Goal: Task Accomplishment & Management: Use online tool/utility

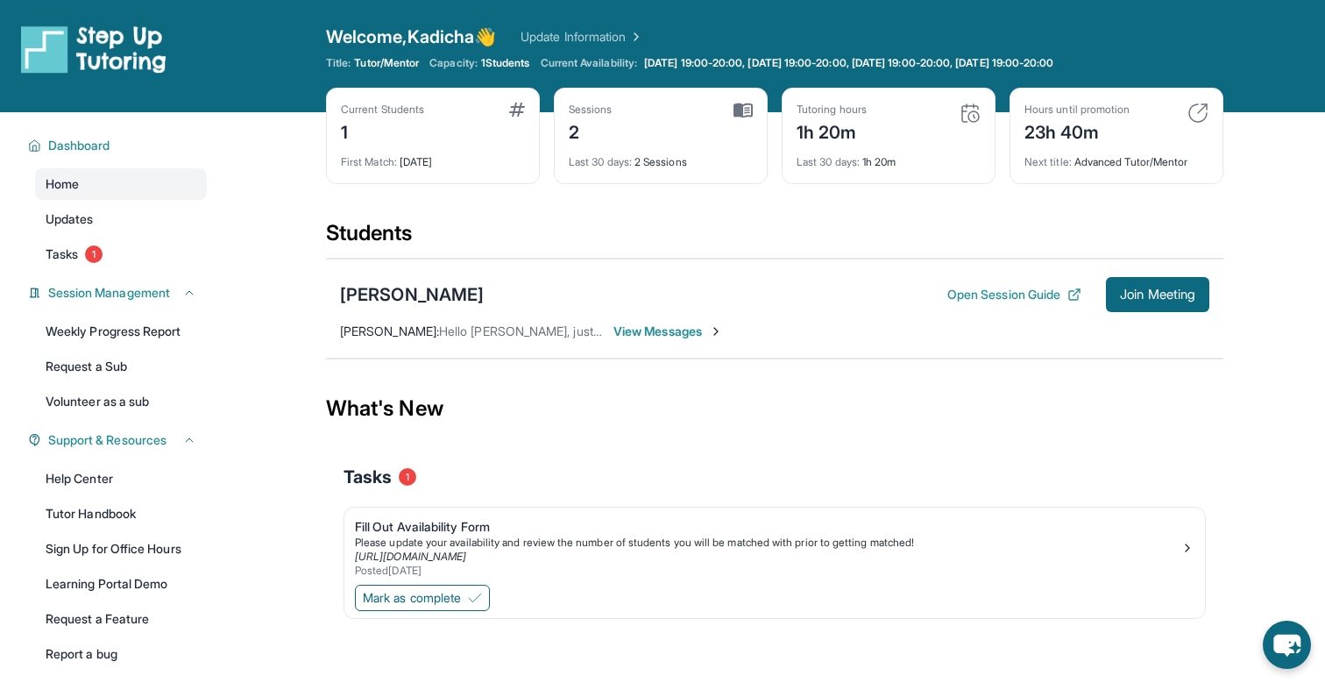
scroll to position [112, 0]
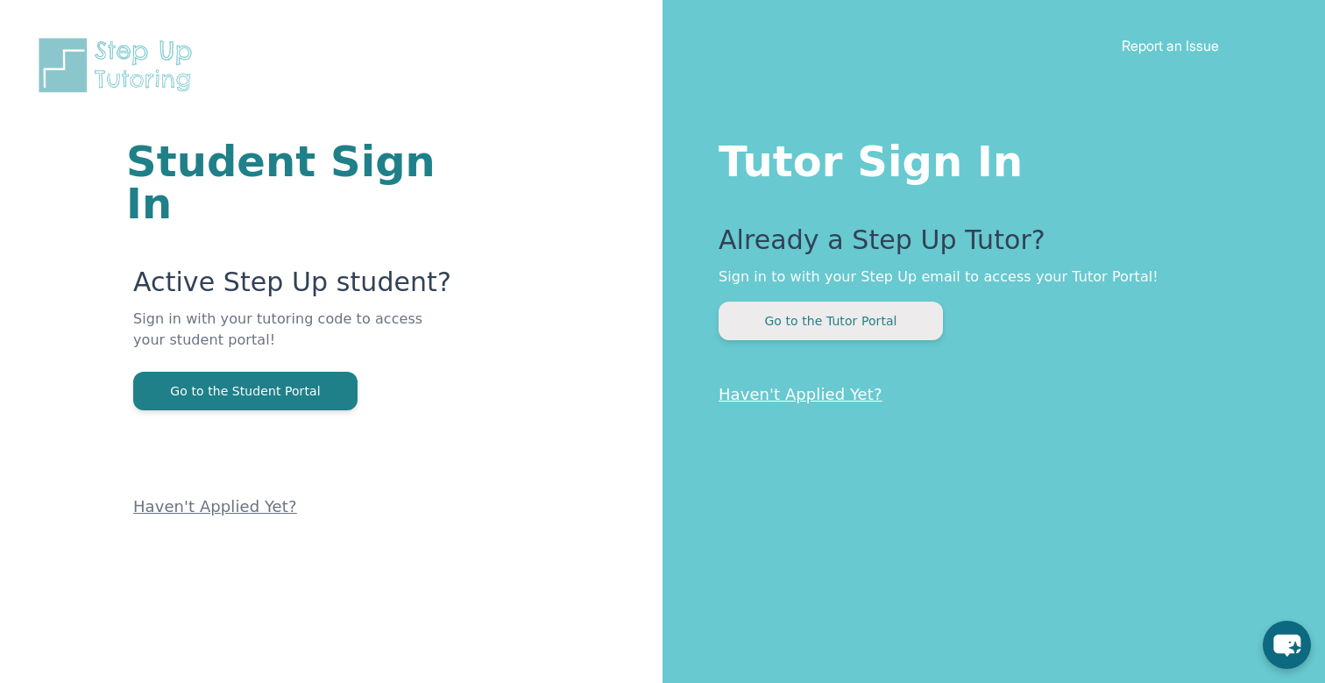
click at [824, 322] on button "Go to the Tutor Portal" at bounding box center [831, 320] width 224 height 39
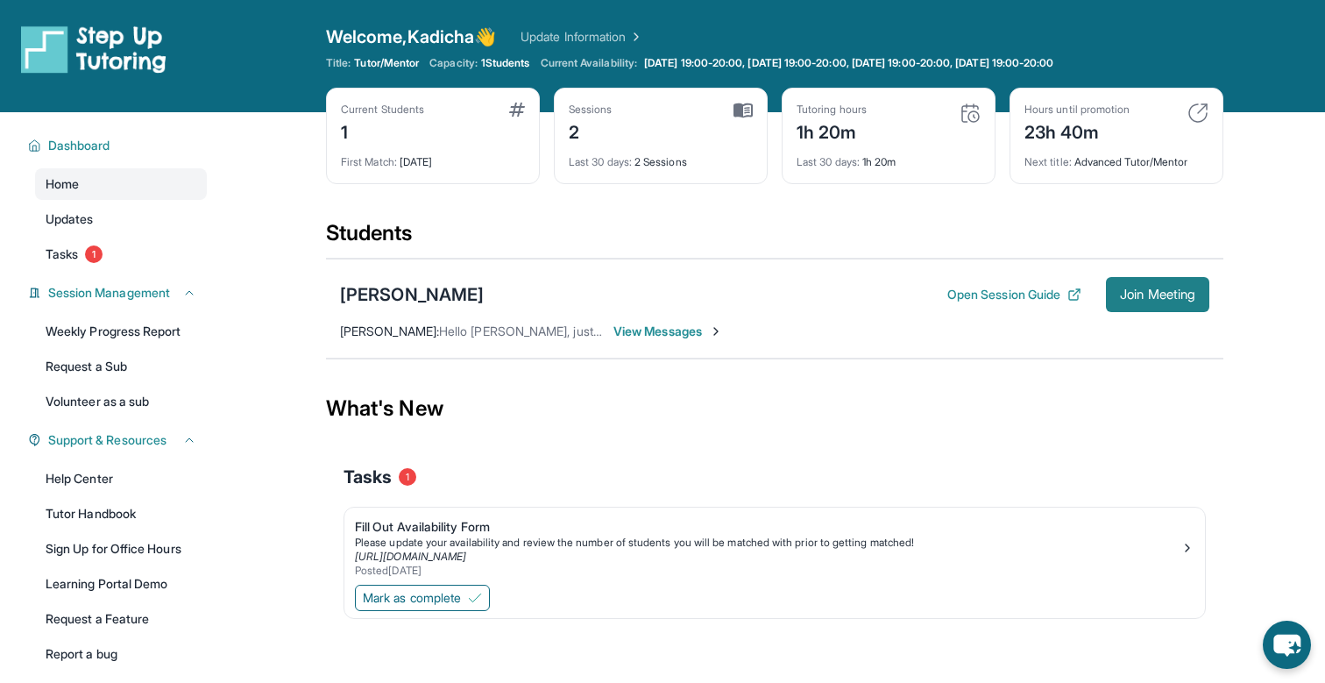
click at [1158, 298] on span "Join Meeting" at bounding box center [1157, 294] width 75 height 11
click at [401, 289] on div "[PERSON_NAME]" at bounding box center [412, 294] width 144 height 25
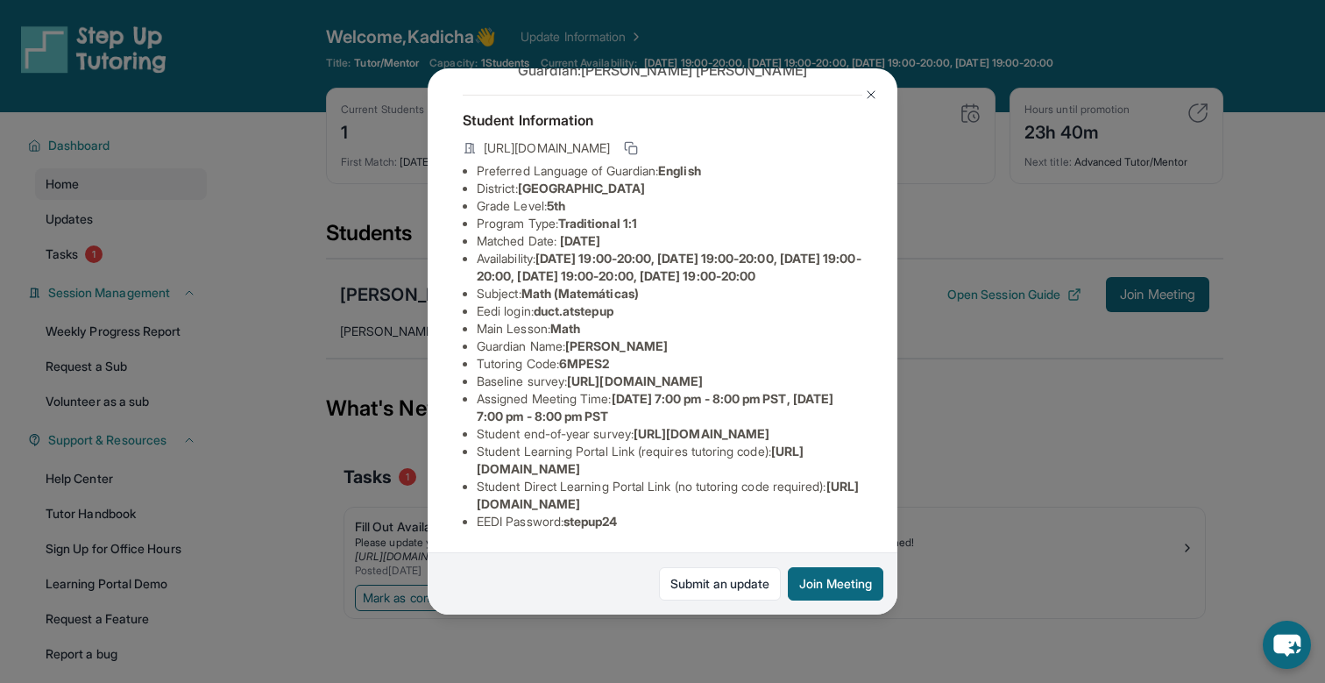
scroll to position [209, 0]
drag, startPoint x: 478, startPoint y: 502, endPoint x: 845, endPoint y: 503, distance: 367.2
click at [845, 503] on li "Student Direct Learning Portal Link (no tutoring code required) : https://stude…" at bounding box center [670, 495] width 386 height 35
copy span "https://student-portal.stepuptutoring.org/student/6MPES2"
click at [942, 455] on div "Duc Tran Guardian: Andrew Tran Student Information https://student-portal.stepu…" at bounding box center [662, 341] width 1325 height 683
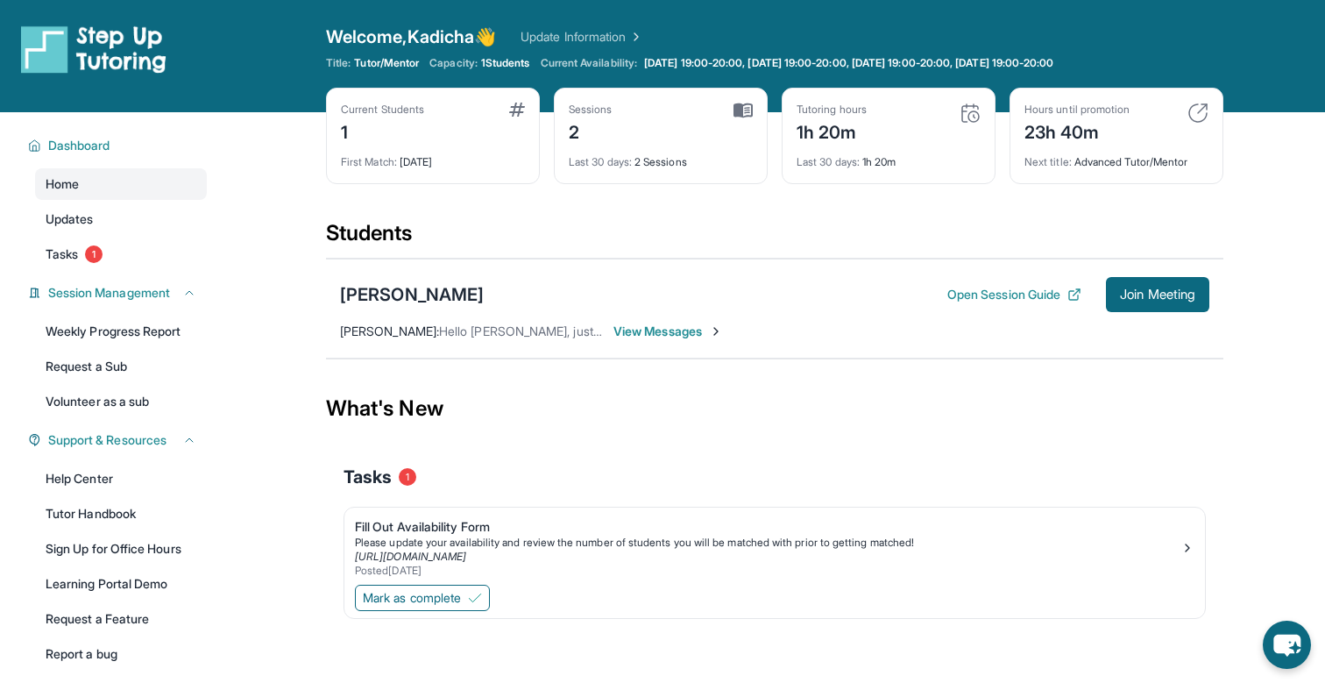
click at [625, 329] on span "View Messages" at bounding box center [668, 331] width 110 height 18
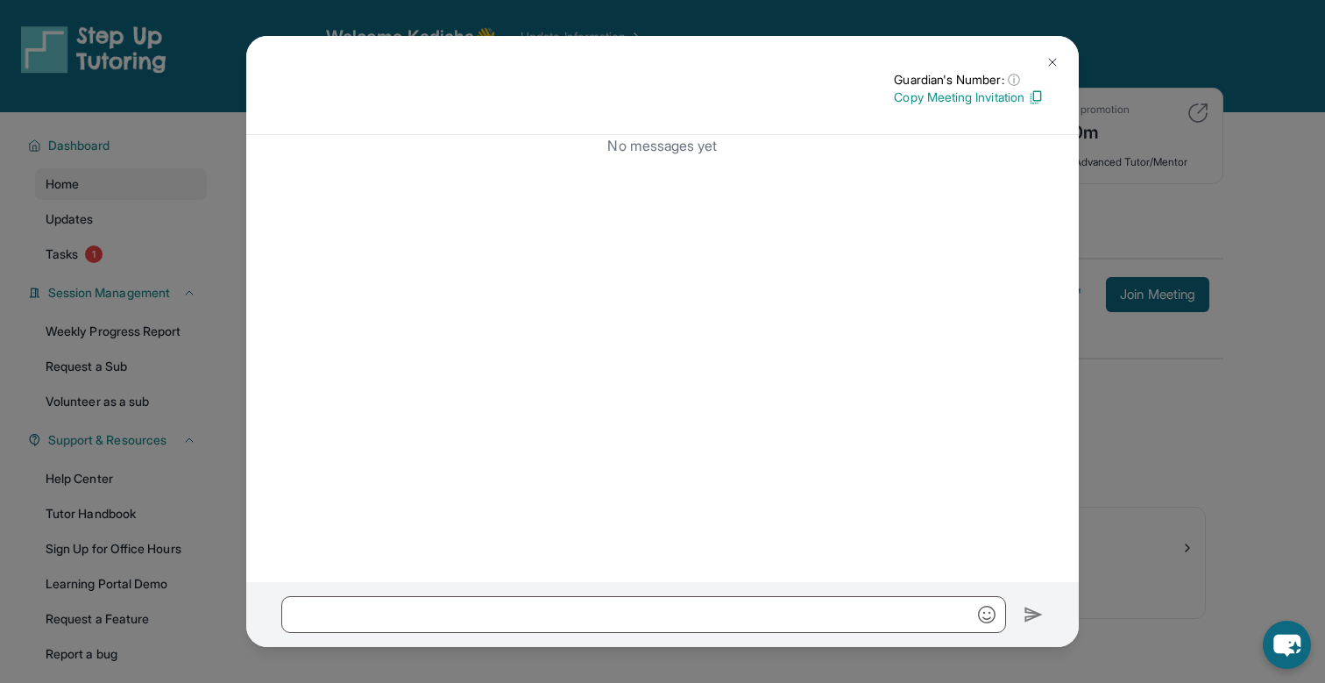
click at [1052, 57] on img at bounding box center [1052, 62] width 14 height 14
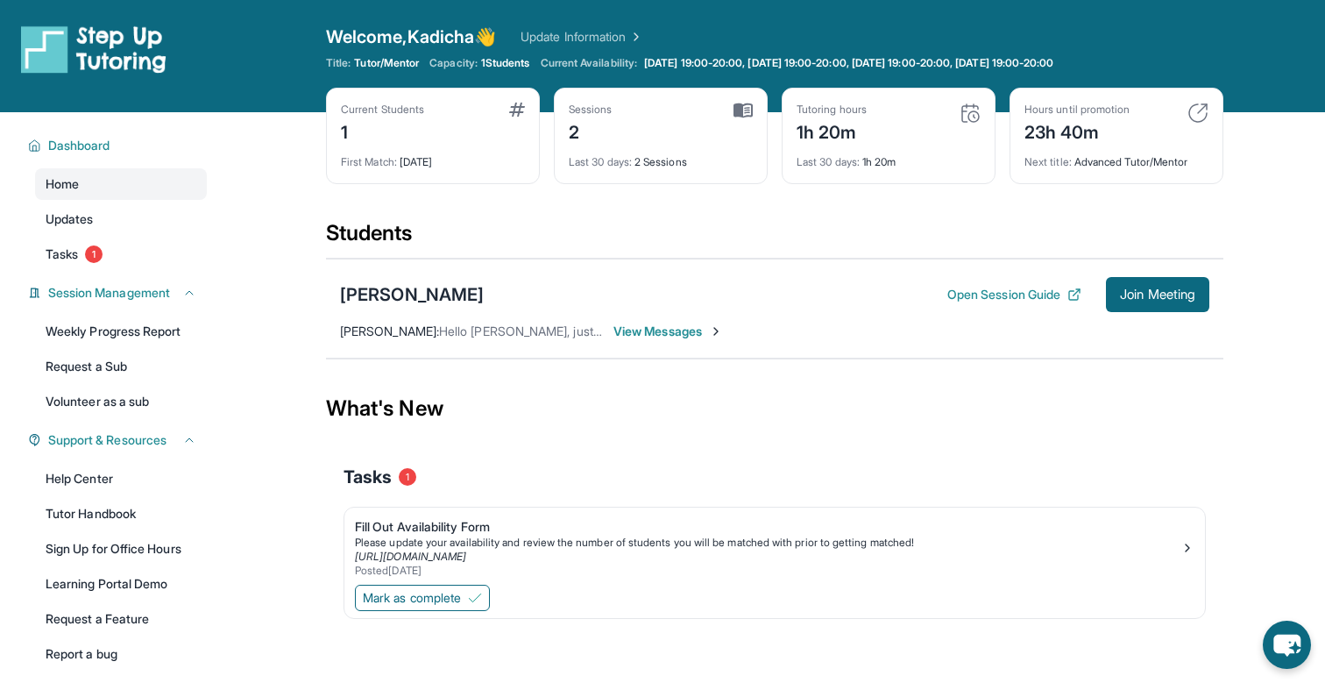
click at [503, 333] on span "Hello [PERSON_NAME], just a quick reminder that we have a meeting at 7 PM [DATE…" at bounding box center [716, 330] width 554 height 15
click at [434, 335] on span "Kadicha Madakimova :" at bounding box center [389, 330] width 99 height 15
click at [693, 330] on span "View Messages" at bounding box center [668, 331] width 110 height 18
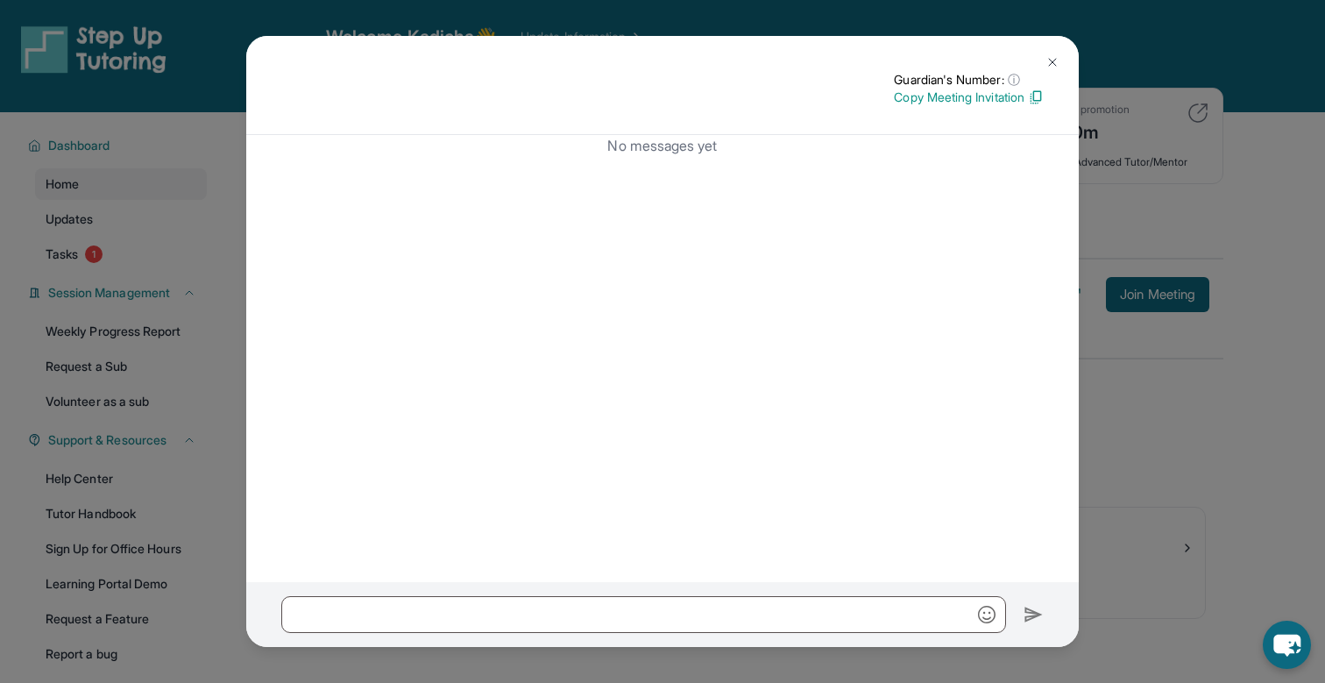
scroll to position [0, 0]
click at [1066, 53] on button at bounding box center [1052, 62] width 35 height 35
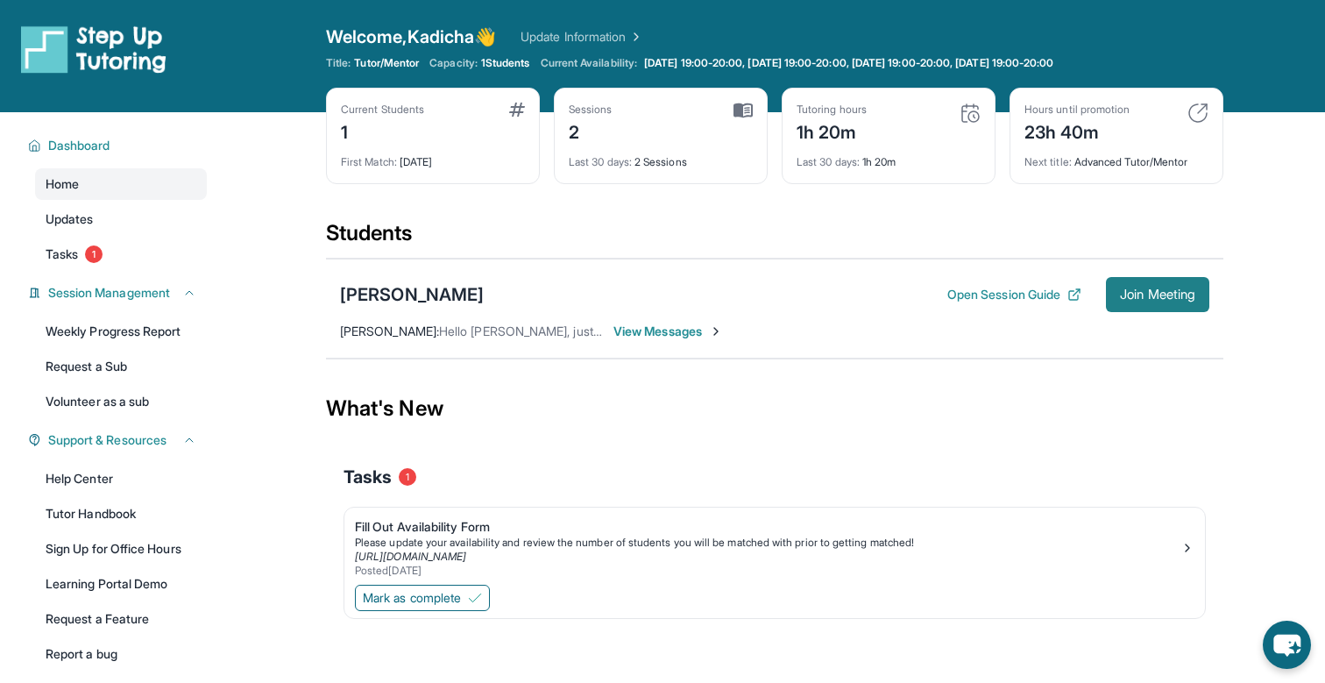
click at [1151, 300] on span "Join Meeting" at bounding box center [1157, 294] width 75 height 11
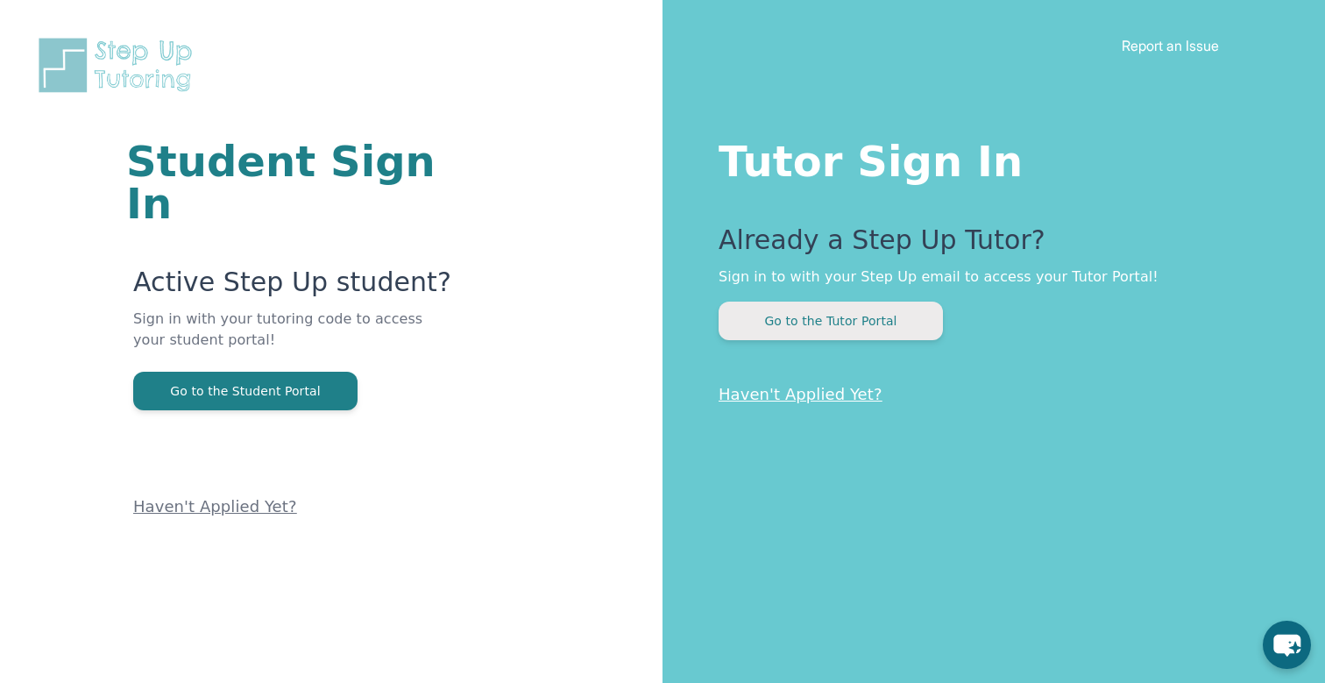
click at [858, 329] on button "Go to the Tutor Portal" at bounding box center [831, 320] width 224 height 39
